Goal: Task Accomplishment & Management: Use online tool/utility

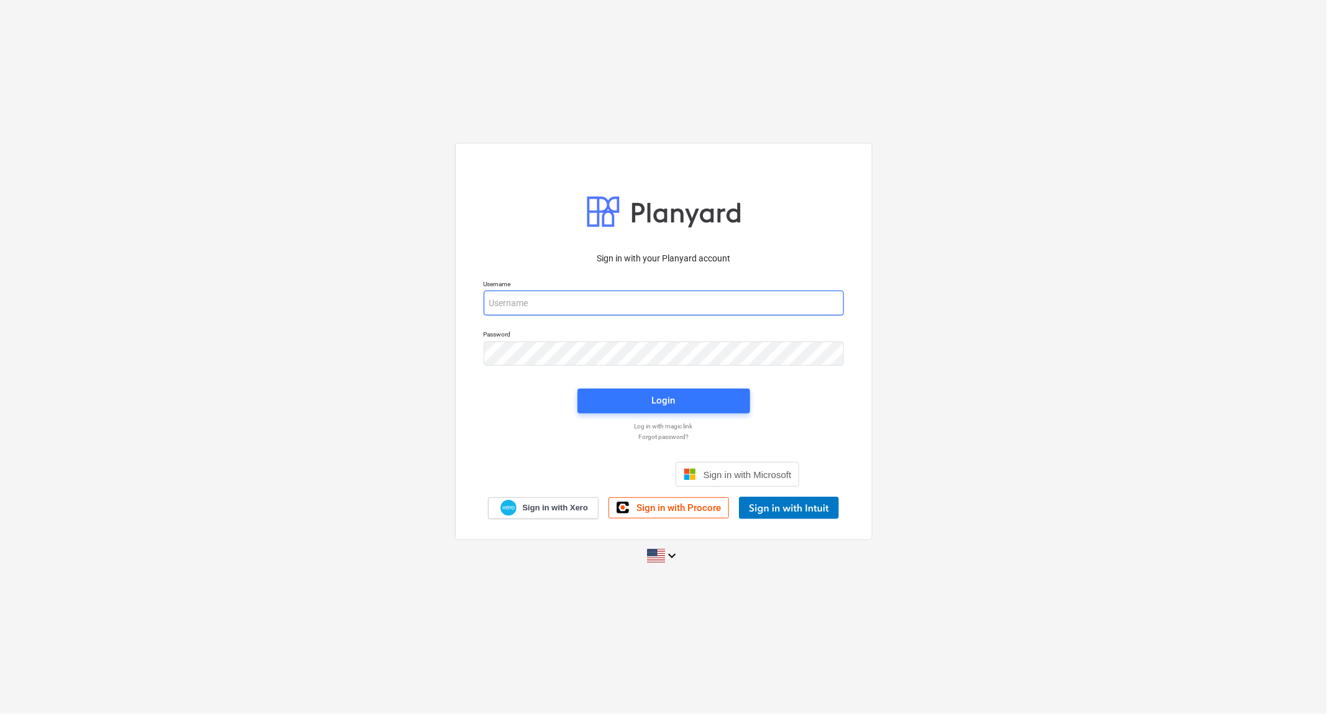
type input "[EMAIL_ADDRESS][DOMAIN_NAME]"
click at [641, 394] on span "Login" at bounding box center [664, 401] width 143 height 16
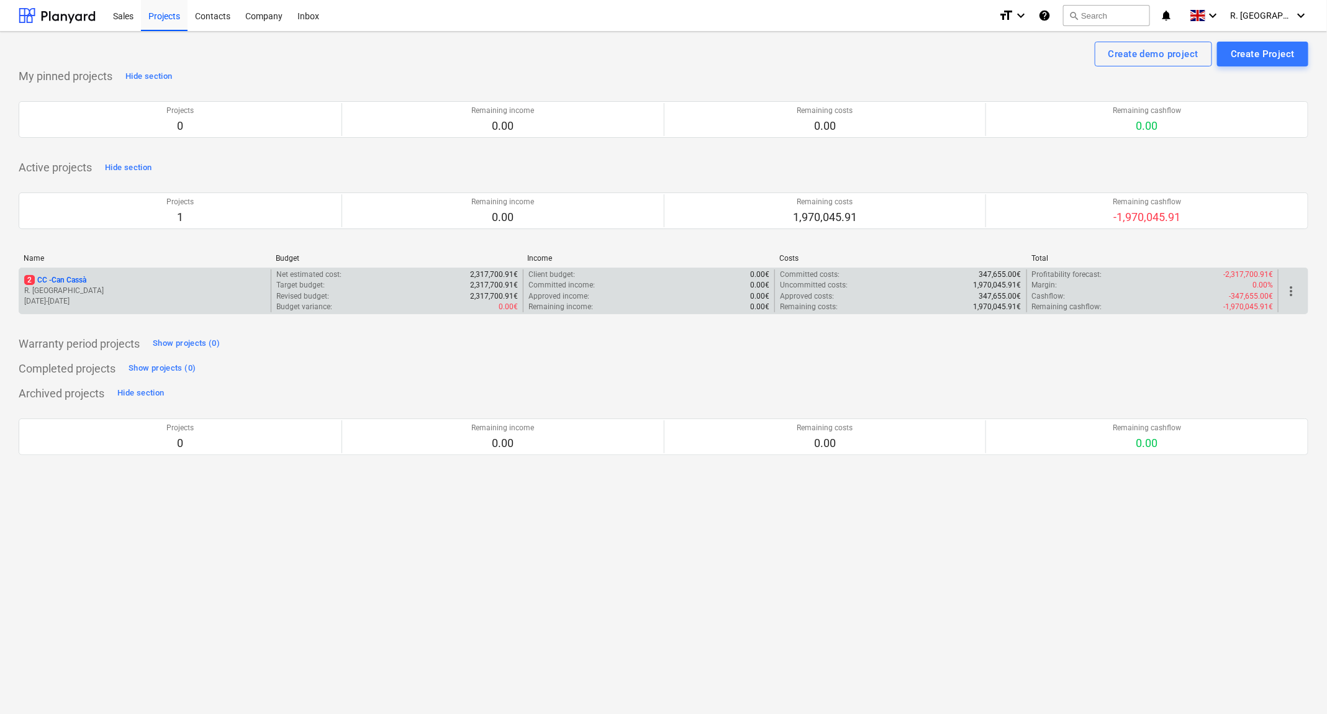
click at [59, 277] on p "2 CC - Can Cassà" at bounding box center [55, 280] width 62 height 11
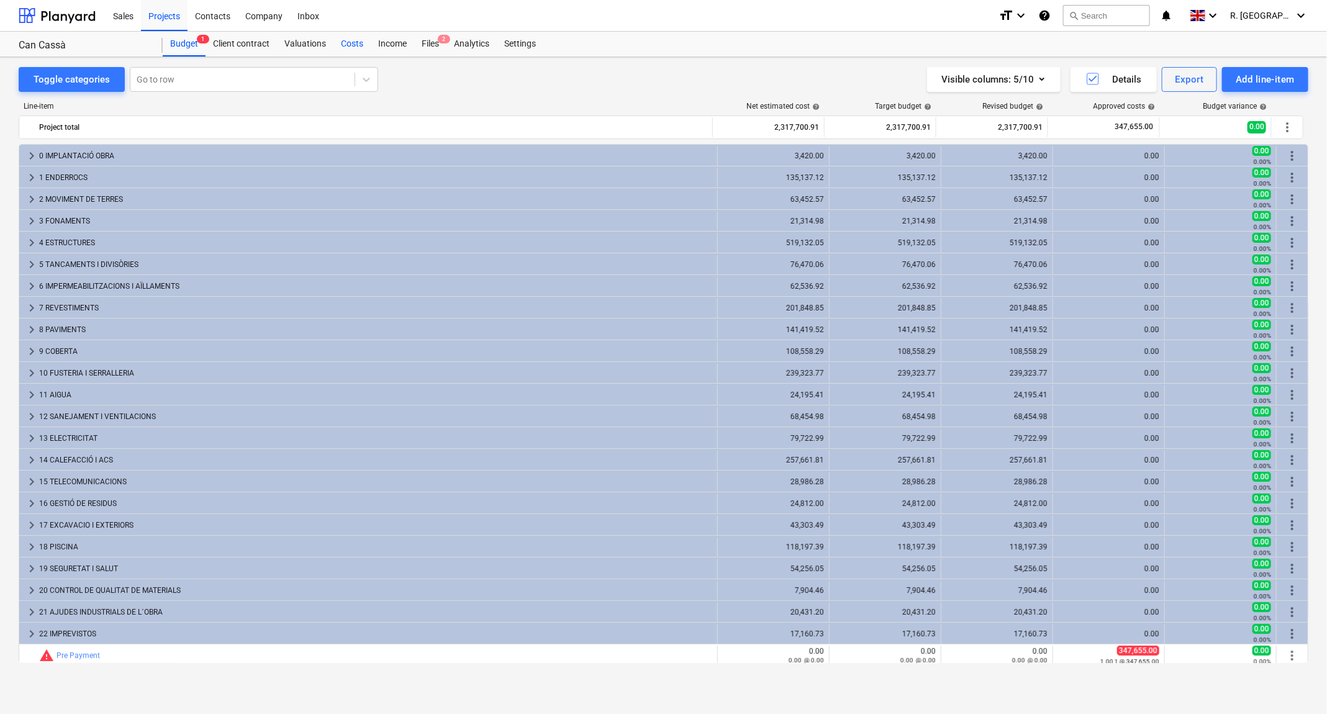
click at [353, 45] on div "Costs" at bounding box center [352, 44] width 37 height 25
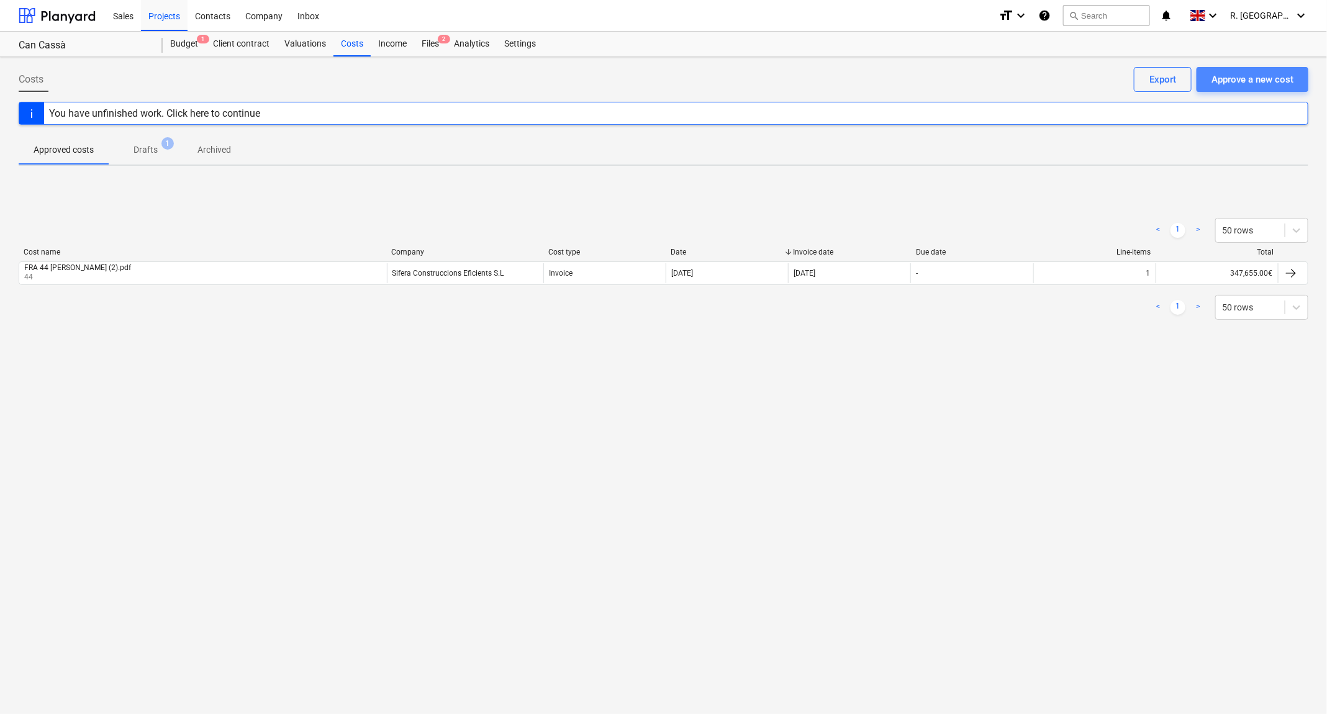
click at [1238, 78] on div "Approve a new cost" at bounding box center [1253, 79] width 82 height 16
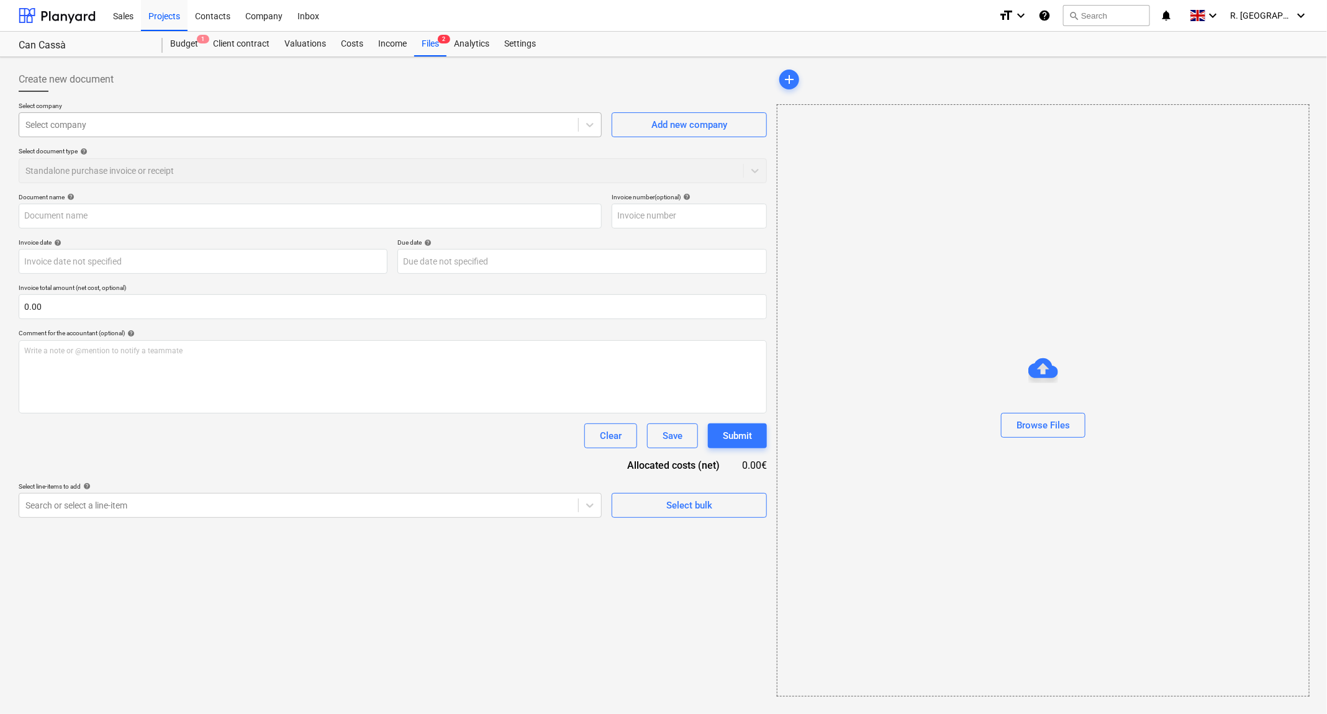
click at [573, 124] on div "Select company" at bounding box center [298, 124] width 559 height 17
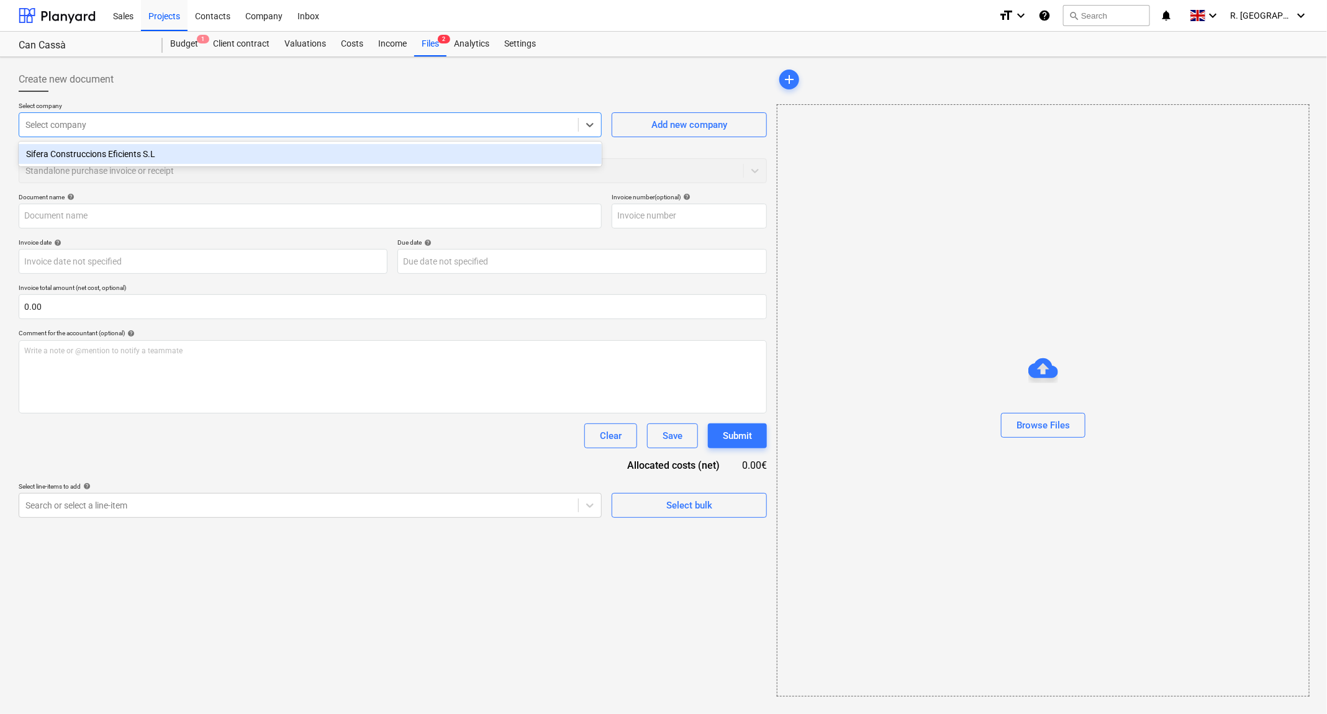
click at [540, 154] on div "Sifera Construccions Eficients S.L" at bounding box center [310, 154] width 583 height 20
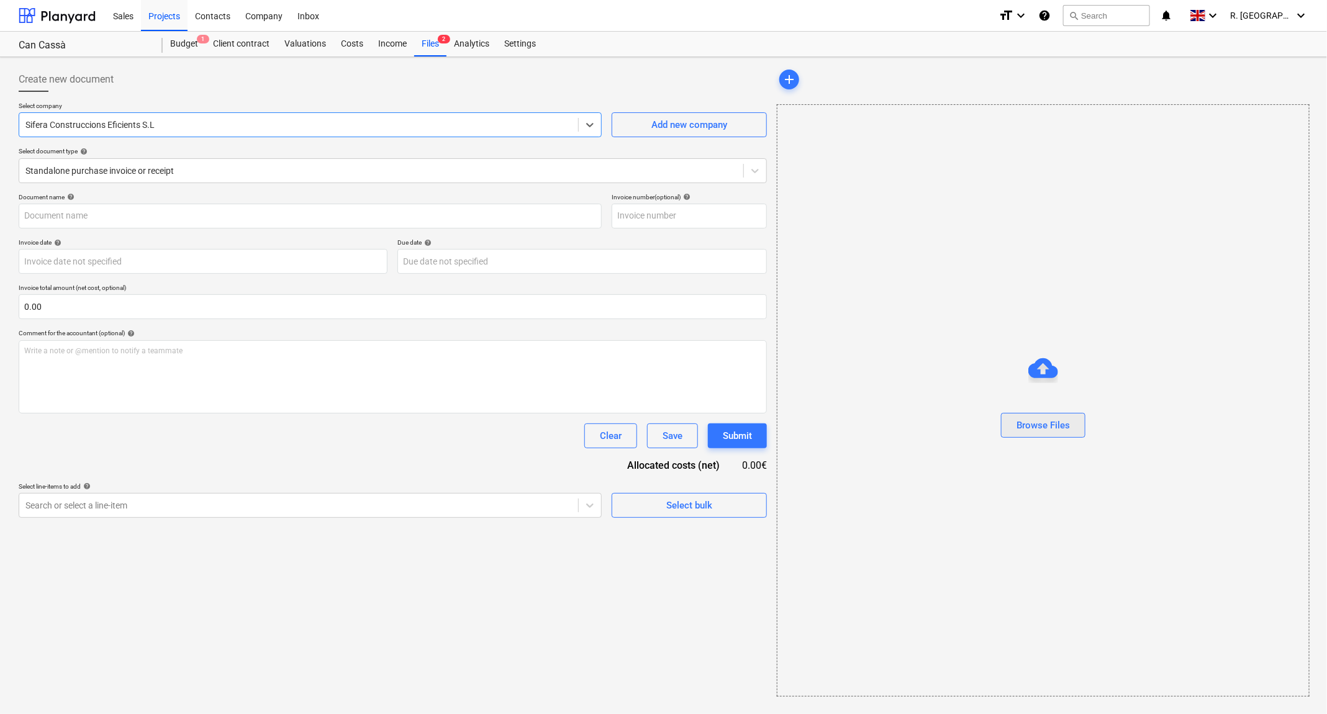
click at [1033, 432] on div "Browse Files" at bounding box center [1043, 425] width 53 height 16
type input "CERTIFICACIO JULIOL [DATE] CANCASSA_SIGNAT_signed-1.pdf"
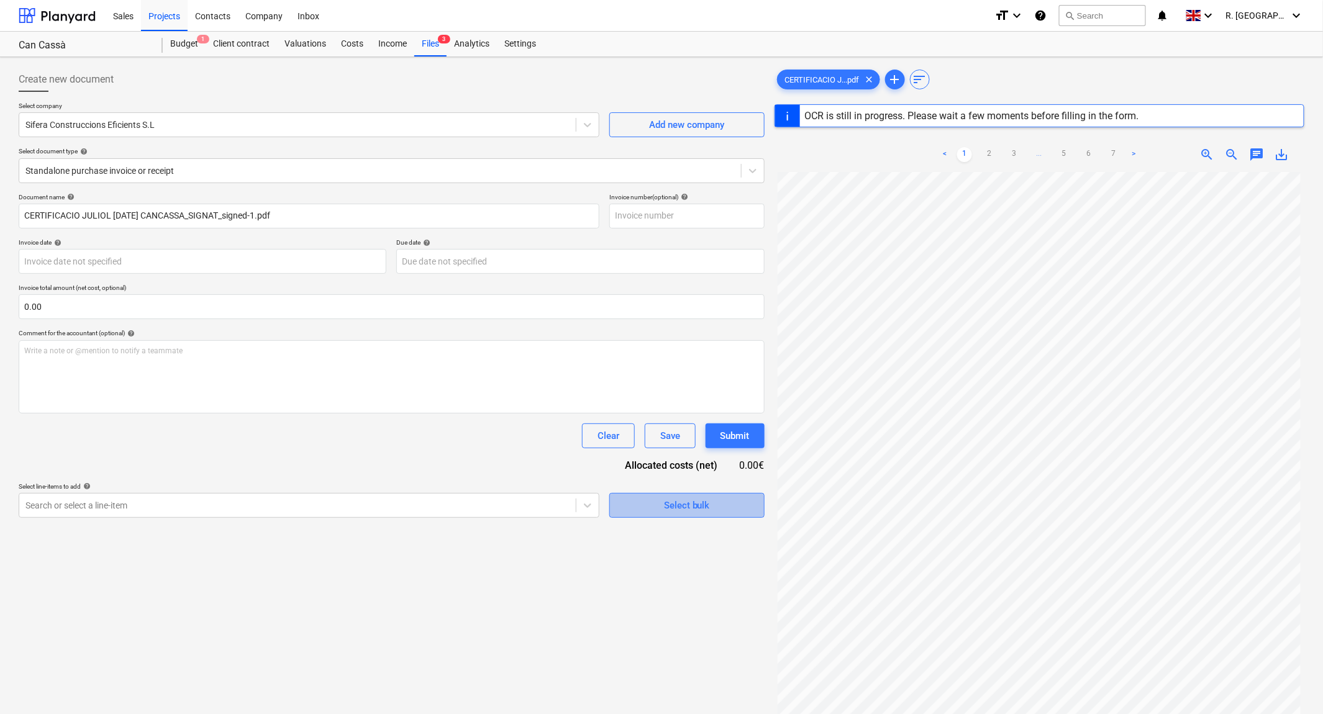
click at [688, 501] on div "Select bulk" at bounding box center [687, 506] width 46 height 16
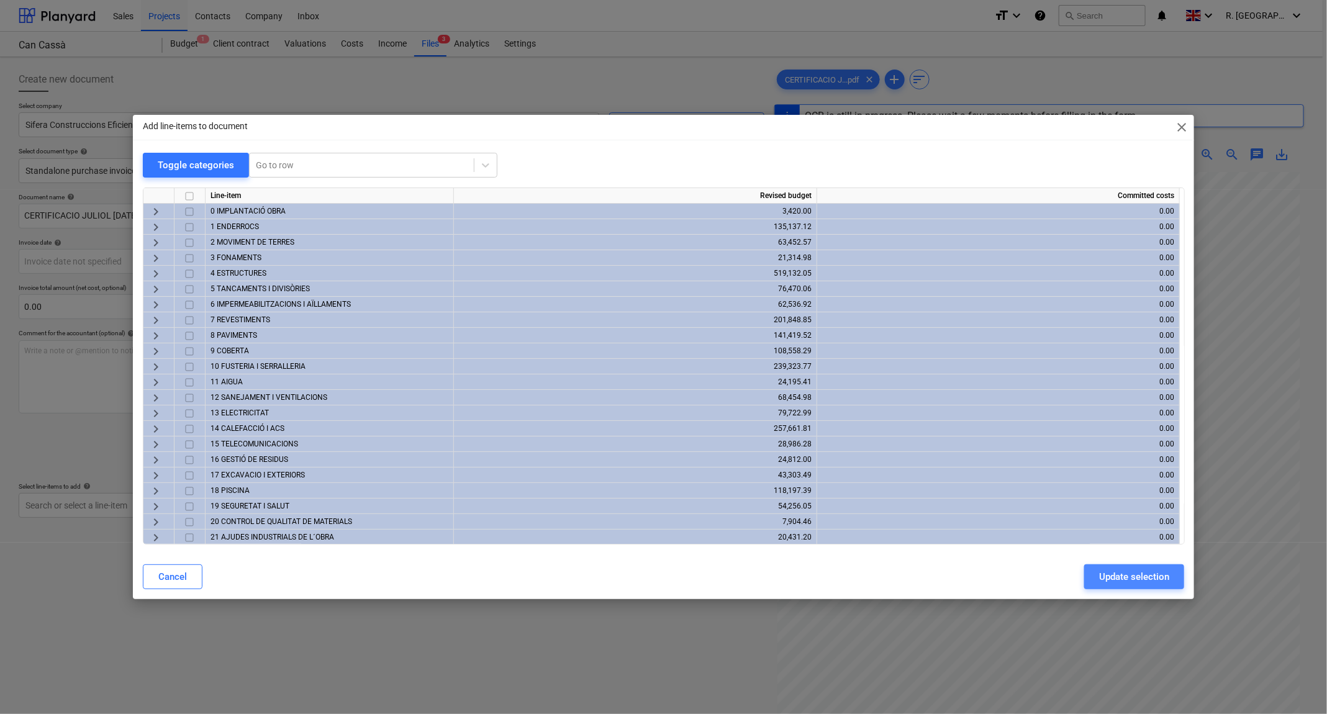
click at [1130, 582] on div "Update selection" at bounding box center [1134, 577] width 70 height 16
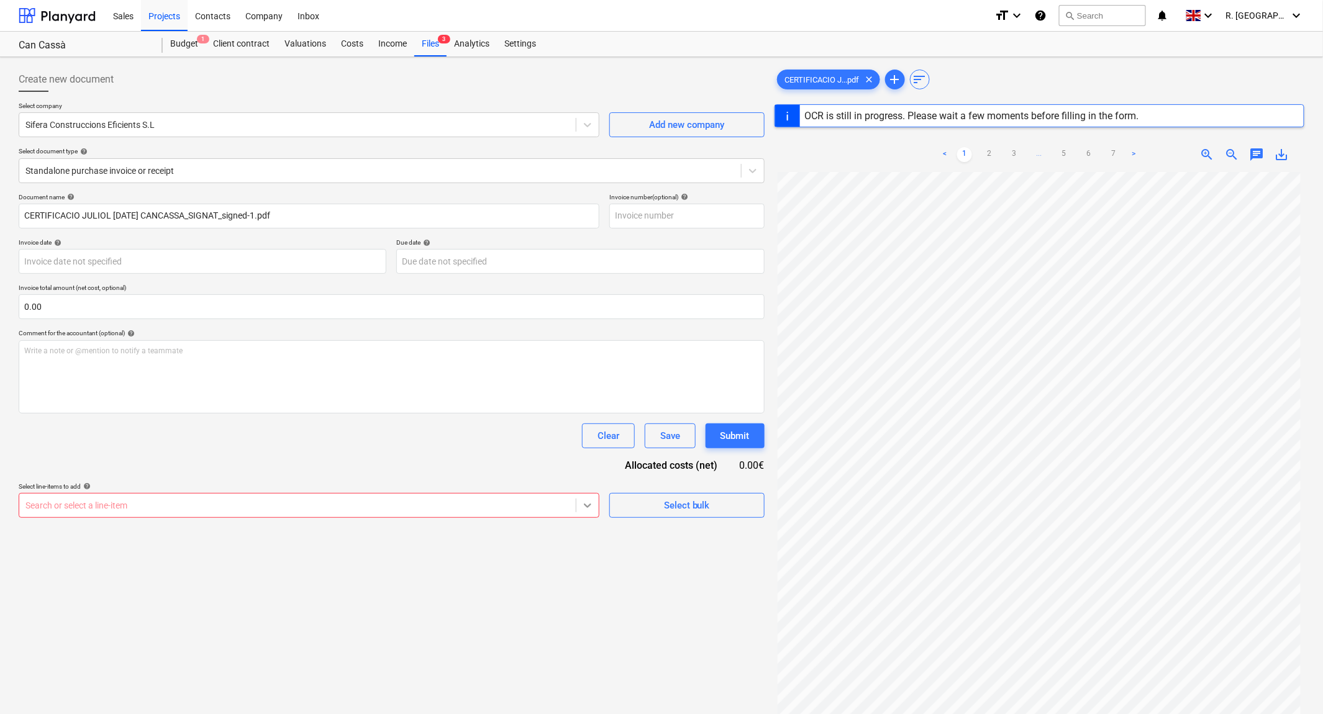
click at [583, 506] on icon at bounding box center [587, 505] width 12 height 12
click at [657, 522] on div "Create new document Select company Sifera Construccions Eficients S.L Add new c…" at bounding box center [392, 459] width 756 height 794
click at [665, 498] on div "Select bulk" at bounding box center [687, 506] width 46 height 16
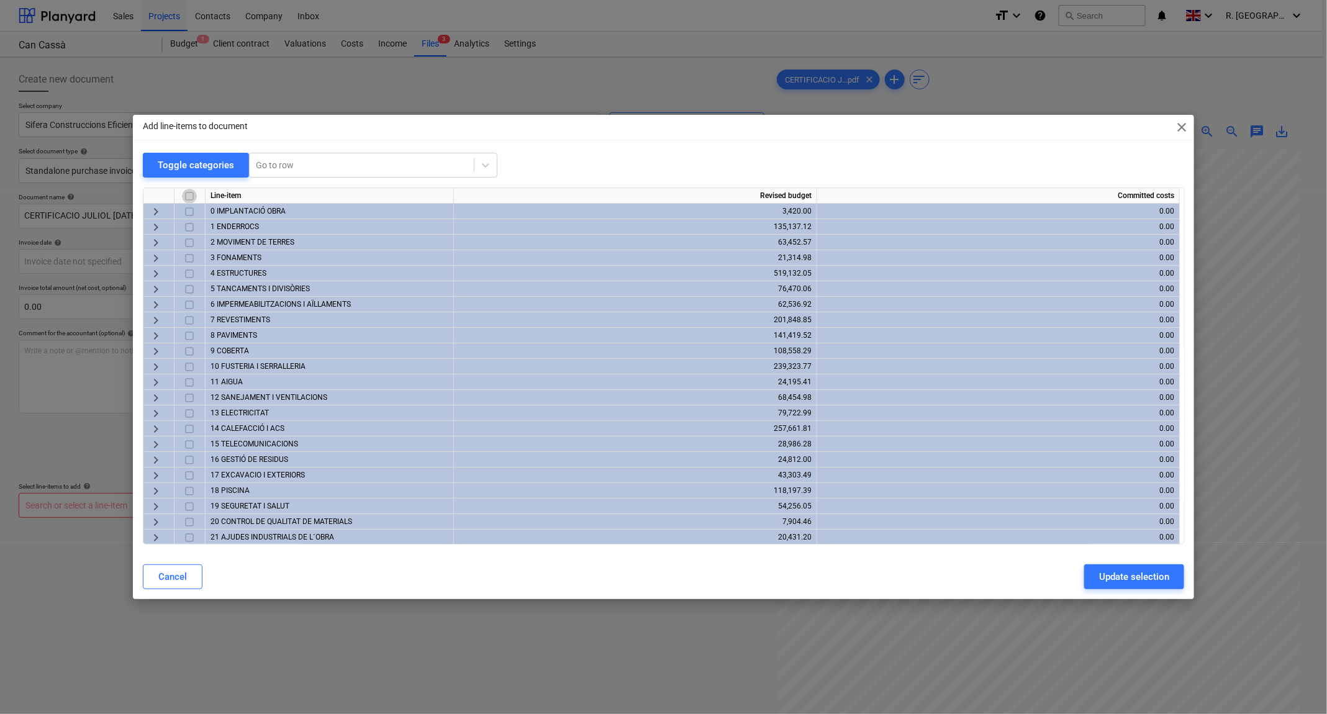
click at [188, 197] on input "checkbox" at bounding box center [189, 196] width 15 height 15
checkbox input "true"
click at [1134, 576] on div "Update selection" at bounding box center [1134, 577] width 70 height 16
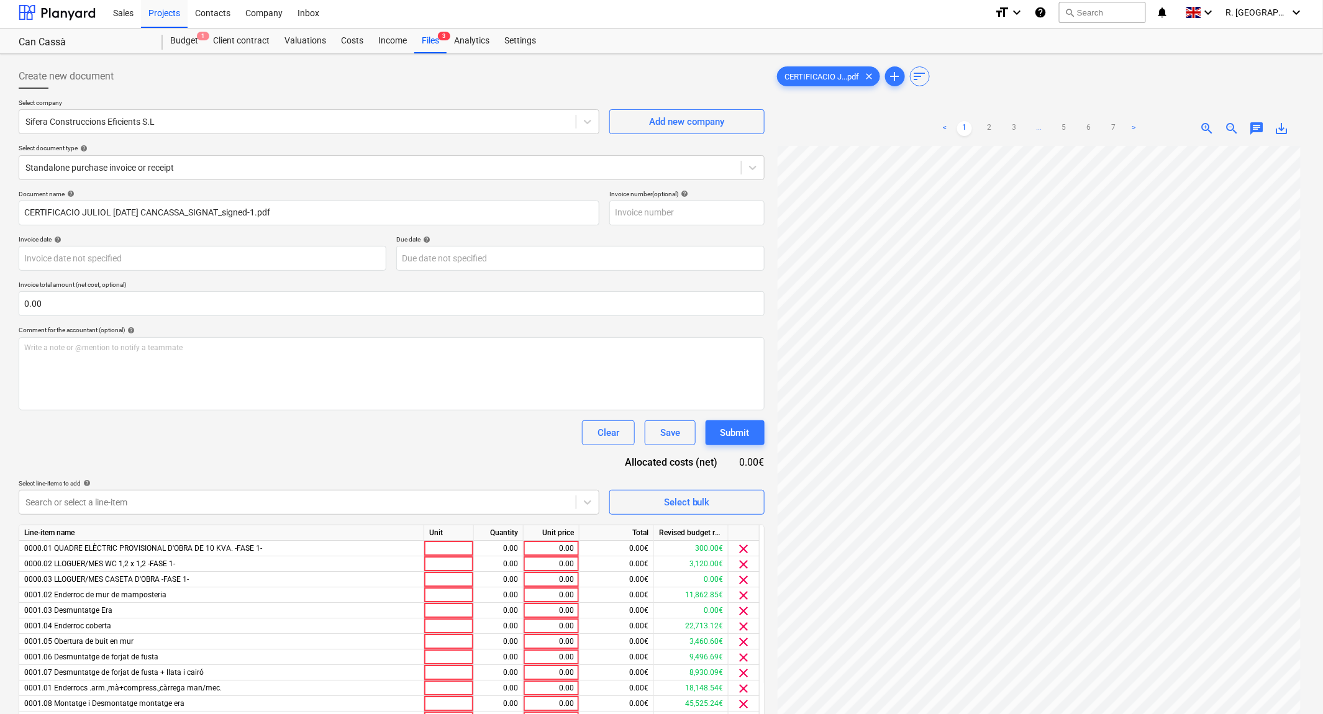
click at [1209, 127] on span "zoom_in" at bounding box center [1207, 128] width 15 height 15
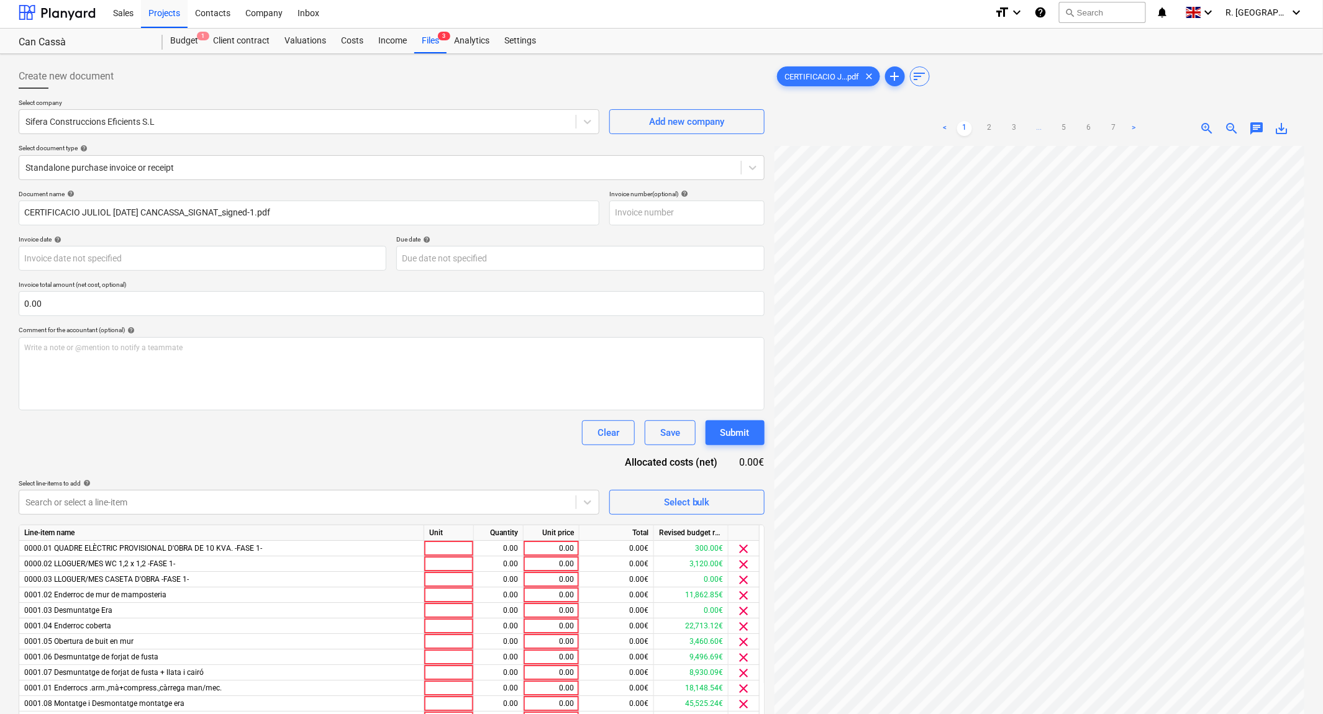
click at [1205, 127] on span "zoom_in" at bounding box center [1207, 128] width 15 height 15
click at [460, 551] on div at bounding box center [449, 549] width 50 height 16
type input "1"
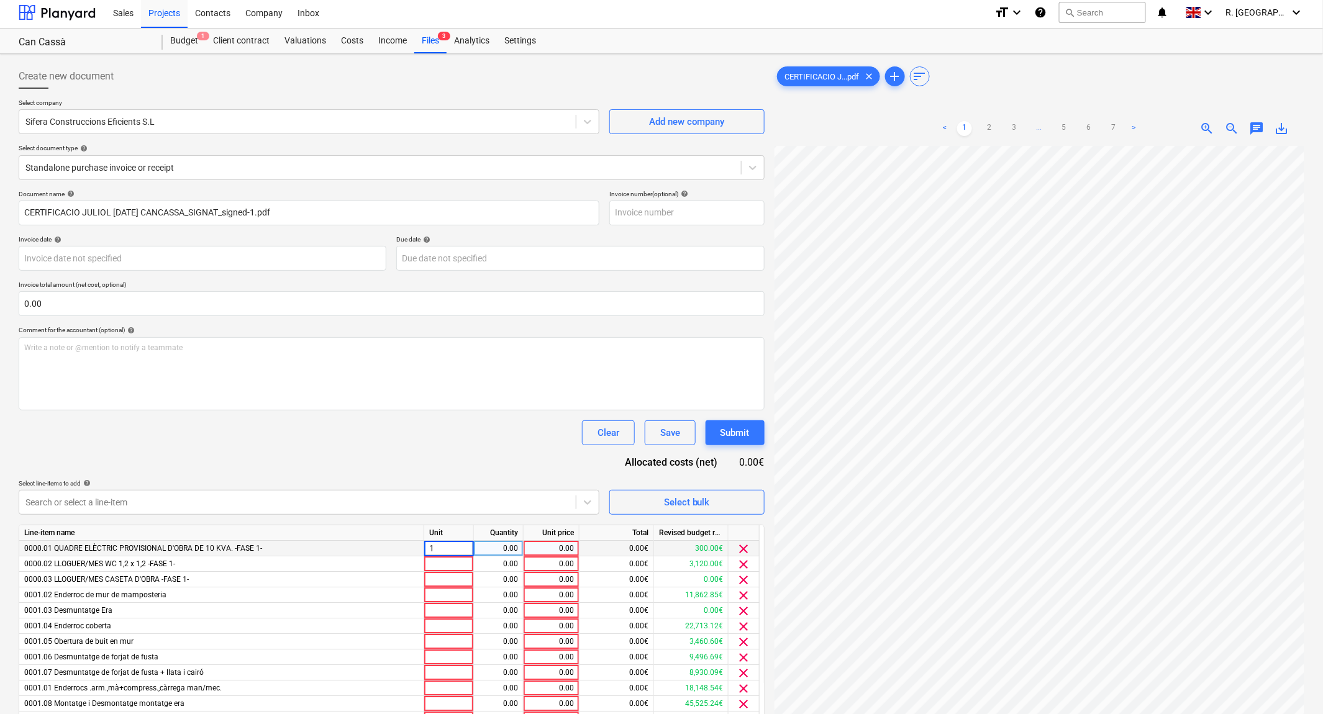
click at [547, 549] on div "0.00" at bounding box center [551, 549] width 45 height 16
type input "300"
click at [522, 457] on div "Document name help CERTIFICACIO JULIOL [DATE] CANCASSA_SIGNAT_signed-1.pdf Invo…" at bounding box center [392, 660] width 746 height 941
click at [1206, 126] on span "zoom_in" at bounding box center [1207, 128] width 15 height 15
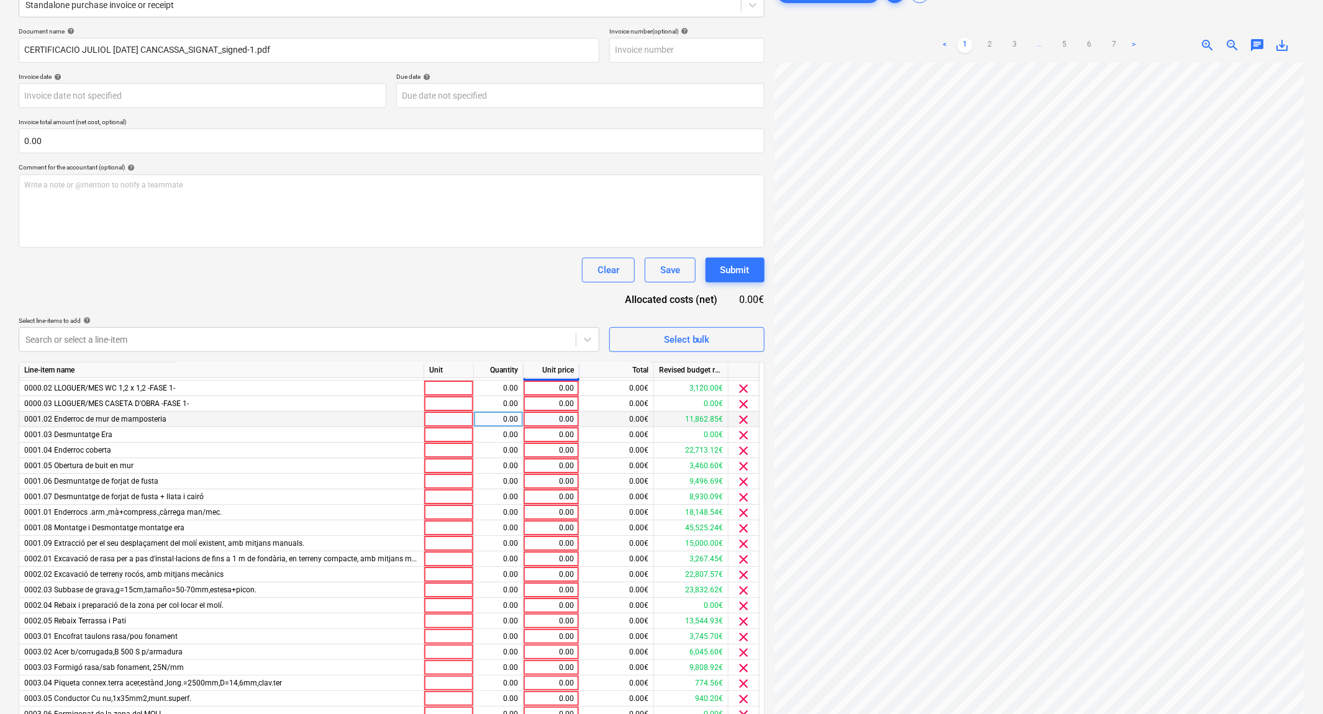
scroll to position [0, 0]
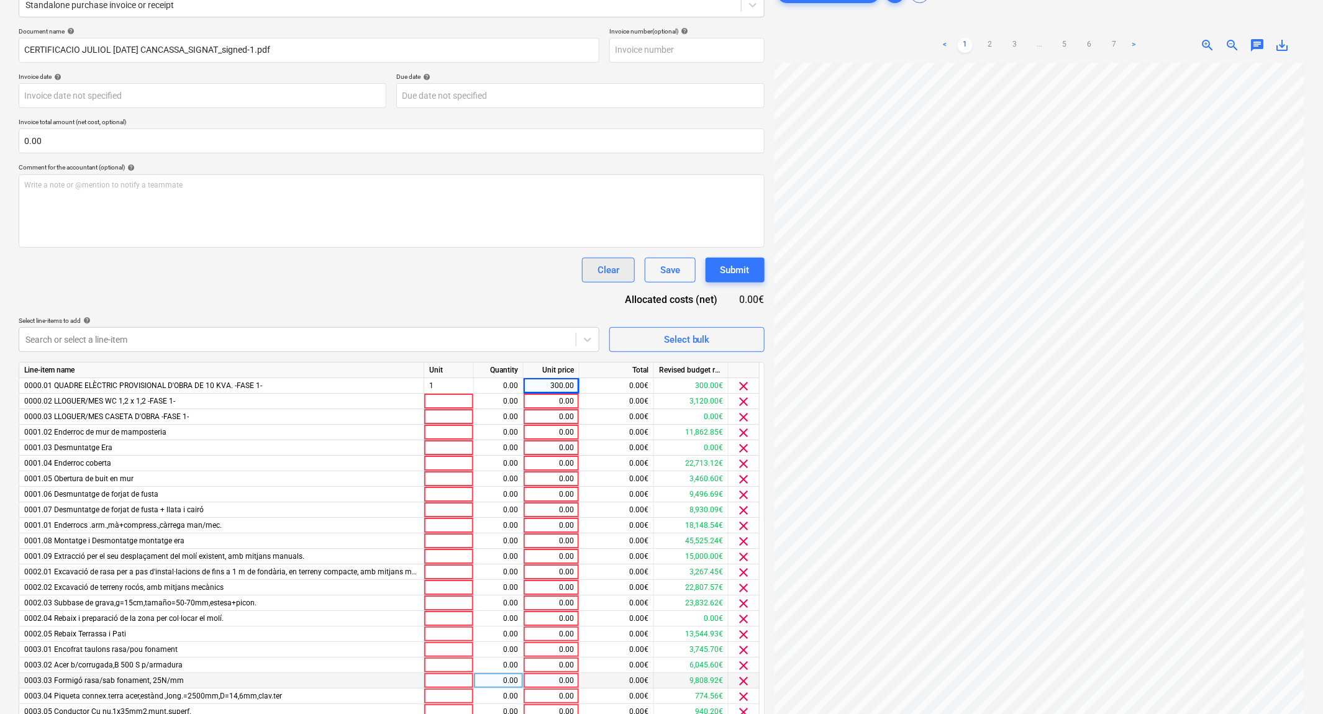
click at [605, 268] on div "Clear" at bounding box center [609, 270] width 22 height 16
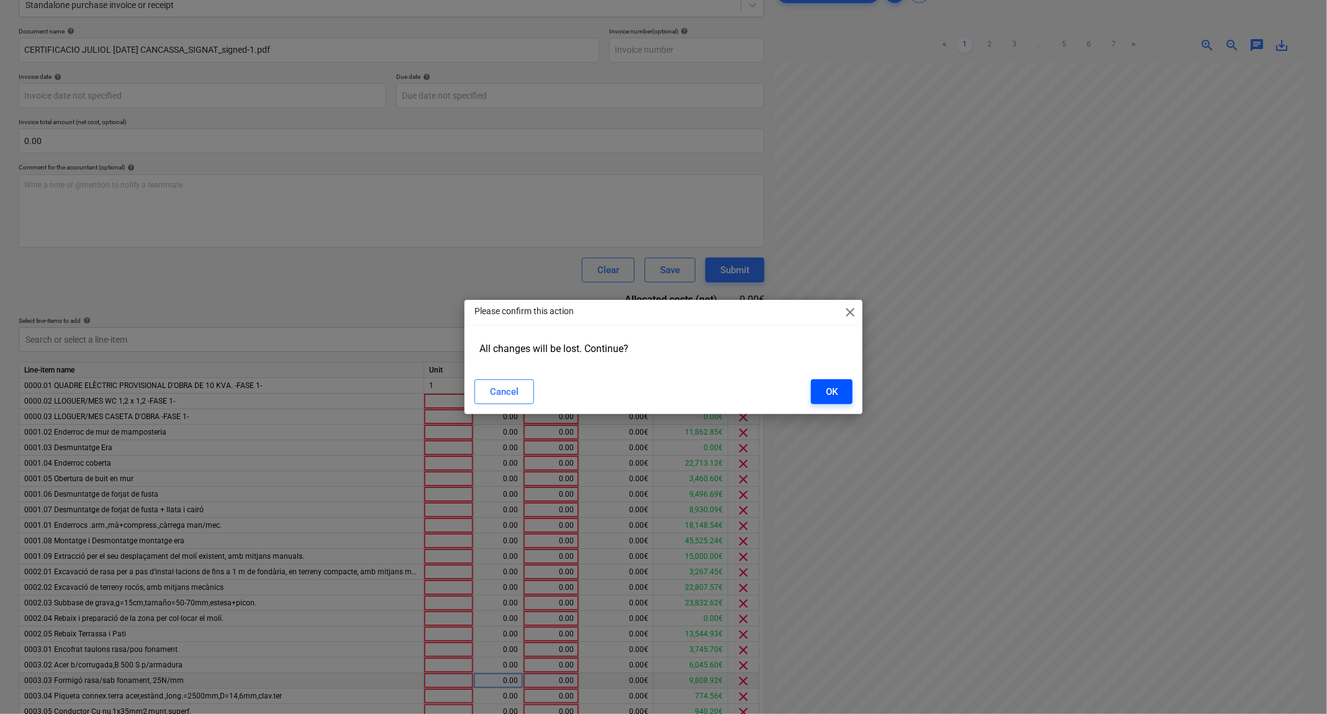
click at [837, 390] on div "OK" at bounding box center [832, 392] width 12 height 16
